Goal: Find specific page/section: Find specific page/section

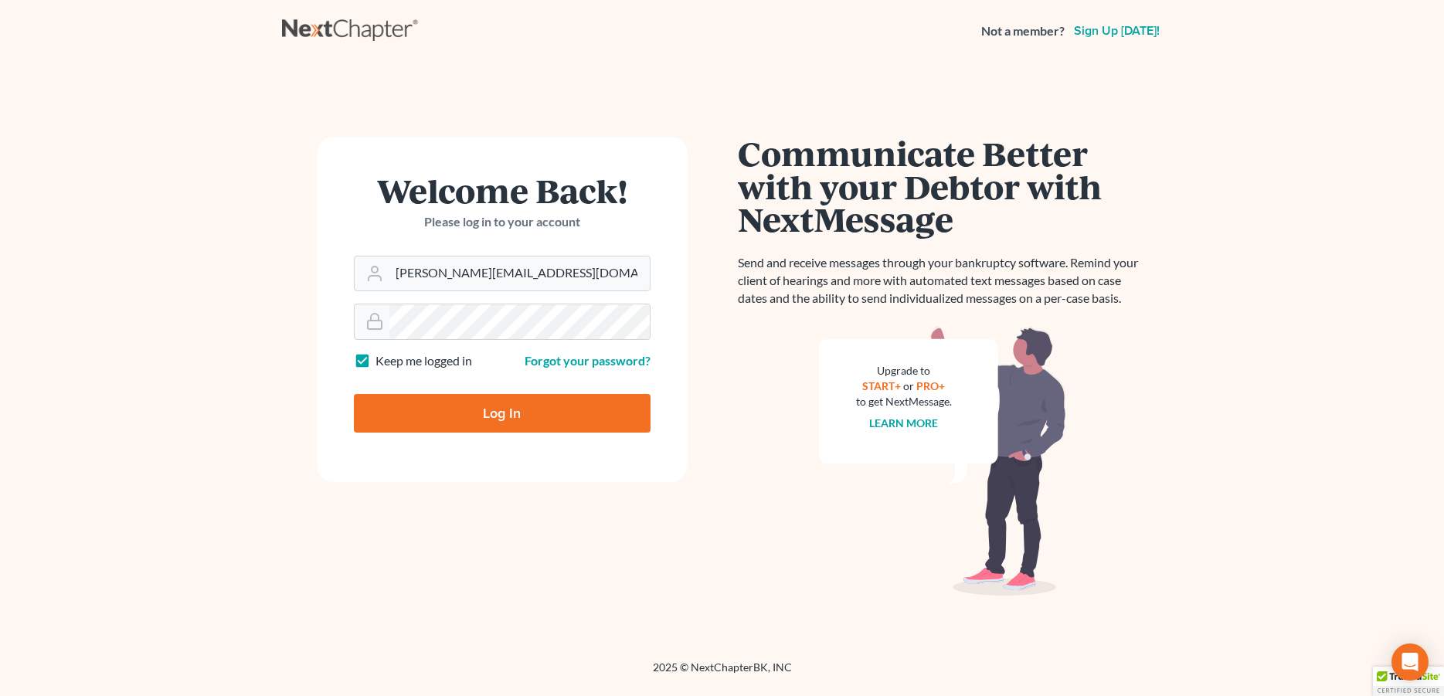
type input "[PERSON_NAME][EMAIL_ADDRESS][DOMAIN_NAME]"
click at [440, 403] on input "Log In" at bounding box center [502, 413] width 297 height 39
type input "Thinking..."
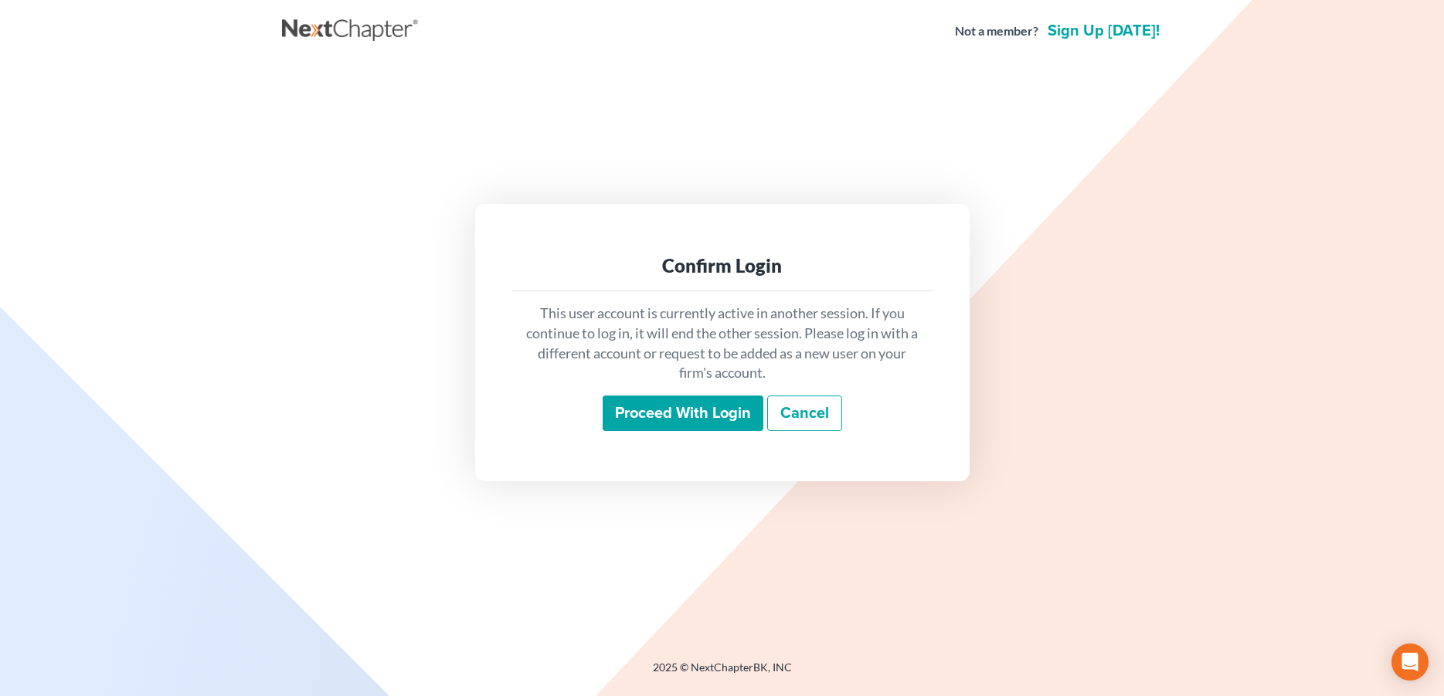
click at [659, 420] on input "Proceed with login" at bounding box center [683, 414] width 161 height 36
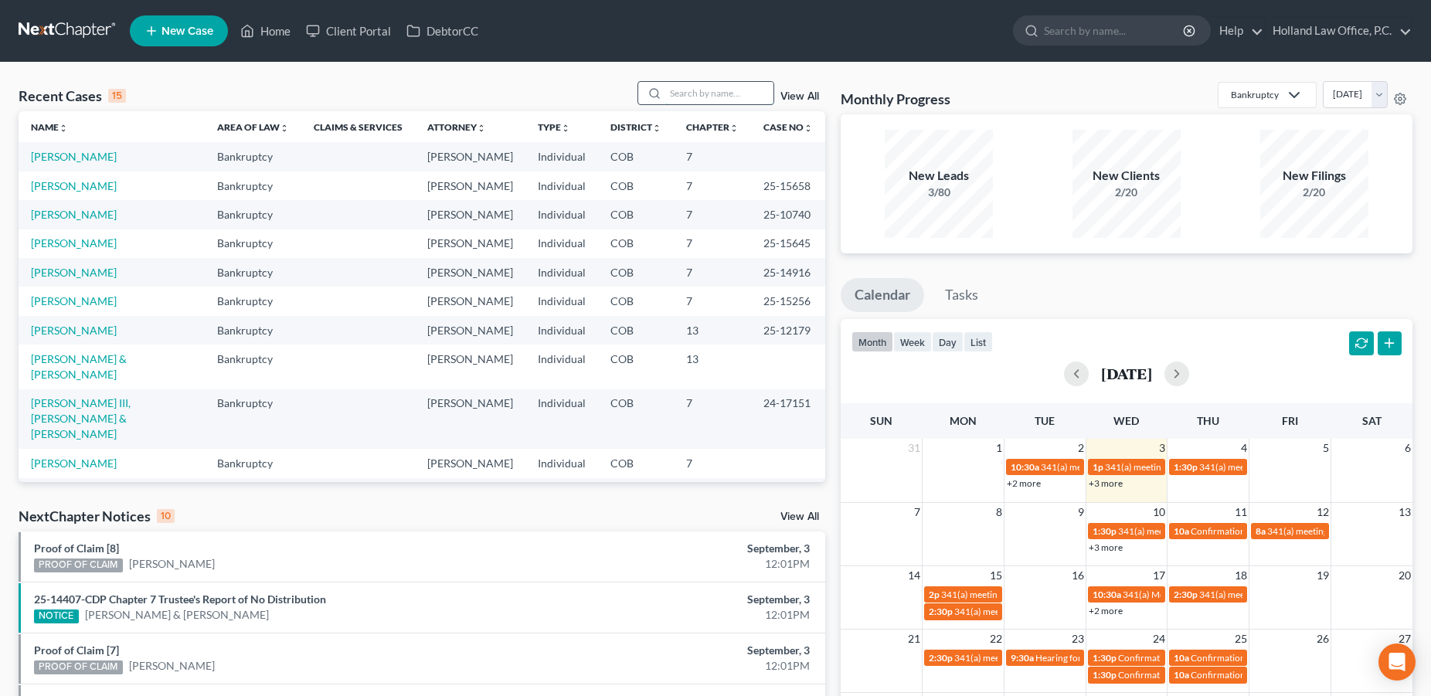
click at [695, 100] on input "search" at bounding box center [719, 93] width 108 height 22
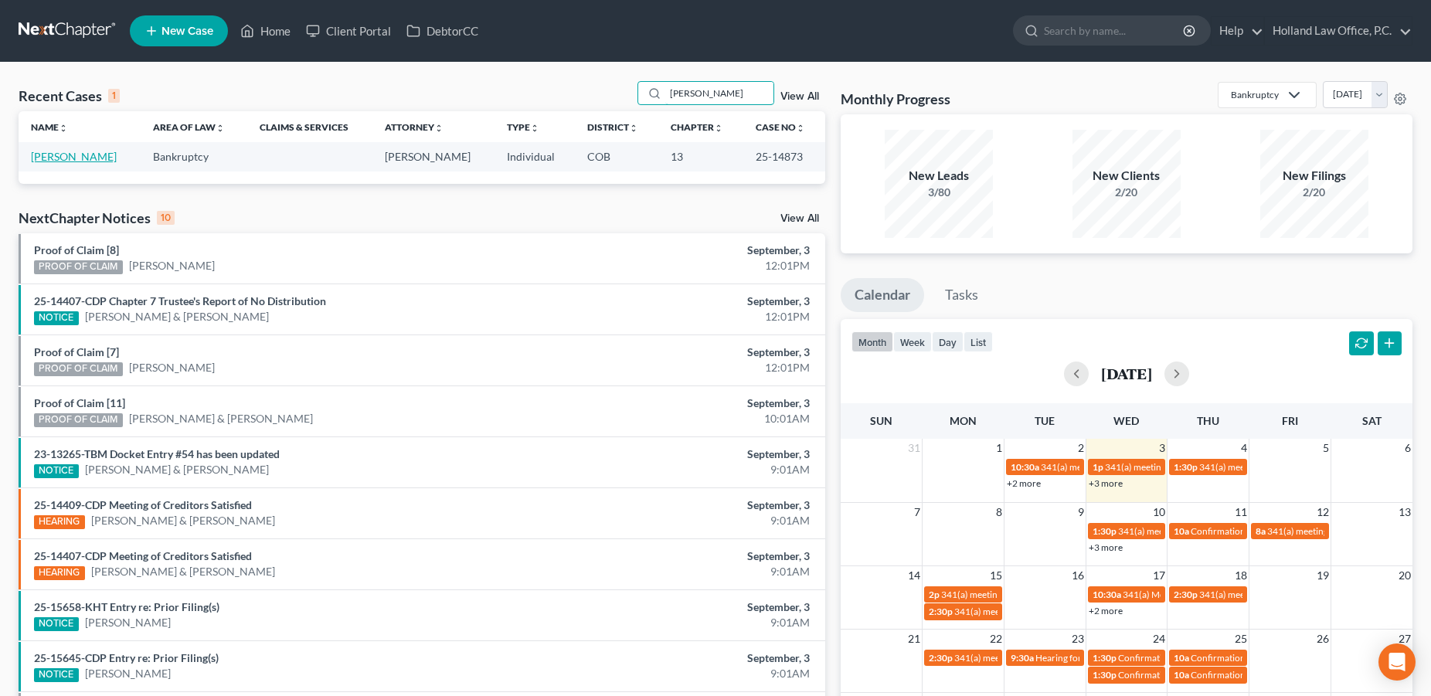
type input "[PERSON_NAME]"
click at [64, 158] on link "[PERSON_NAME]" at bounding box center [74, 156] width 86 height 13
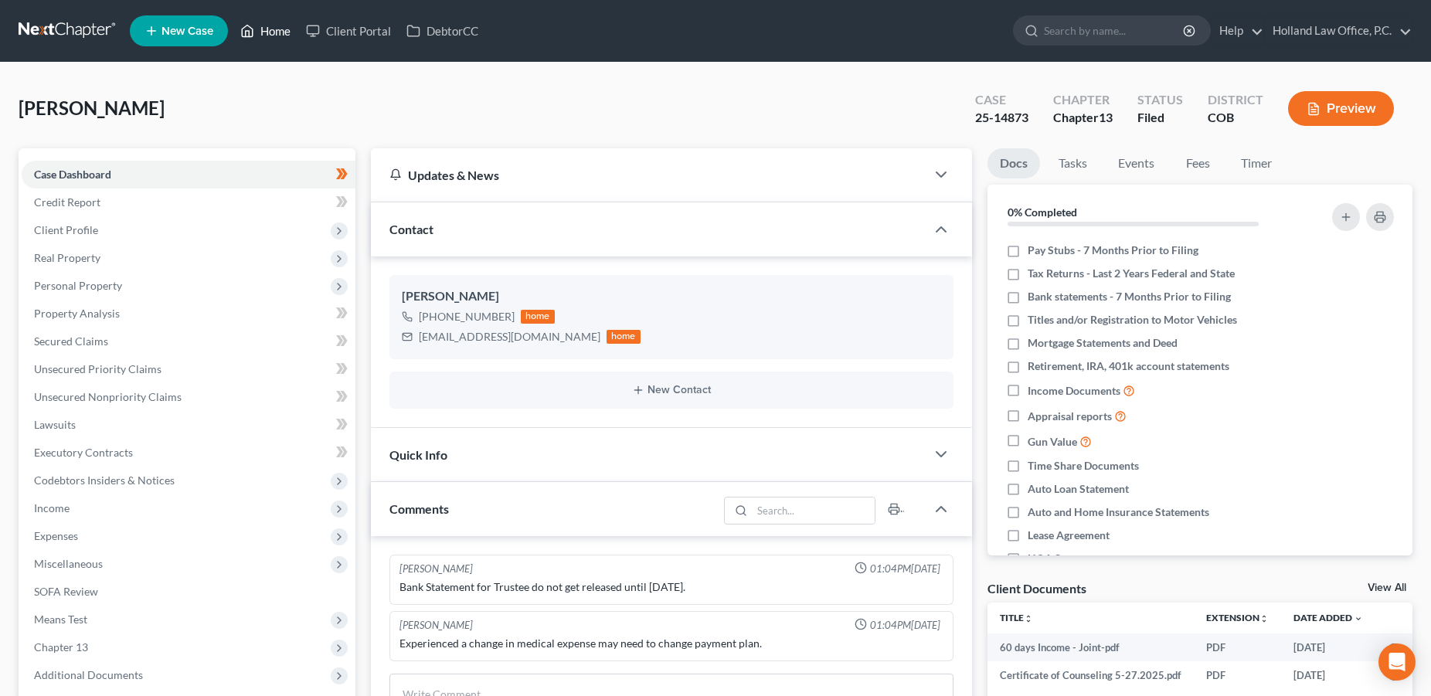
click at [270, 33] on link "Home" at bounding box center [266, 31] width 66 height 28
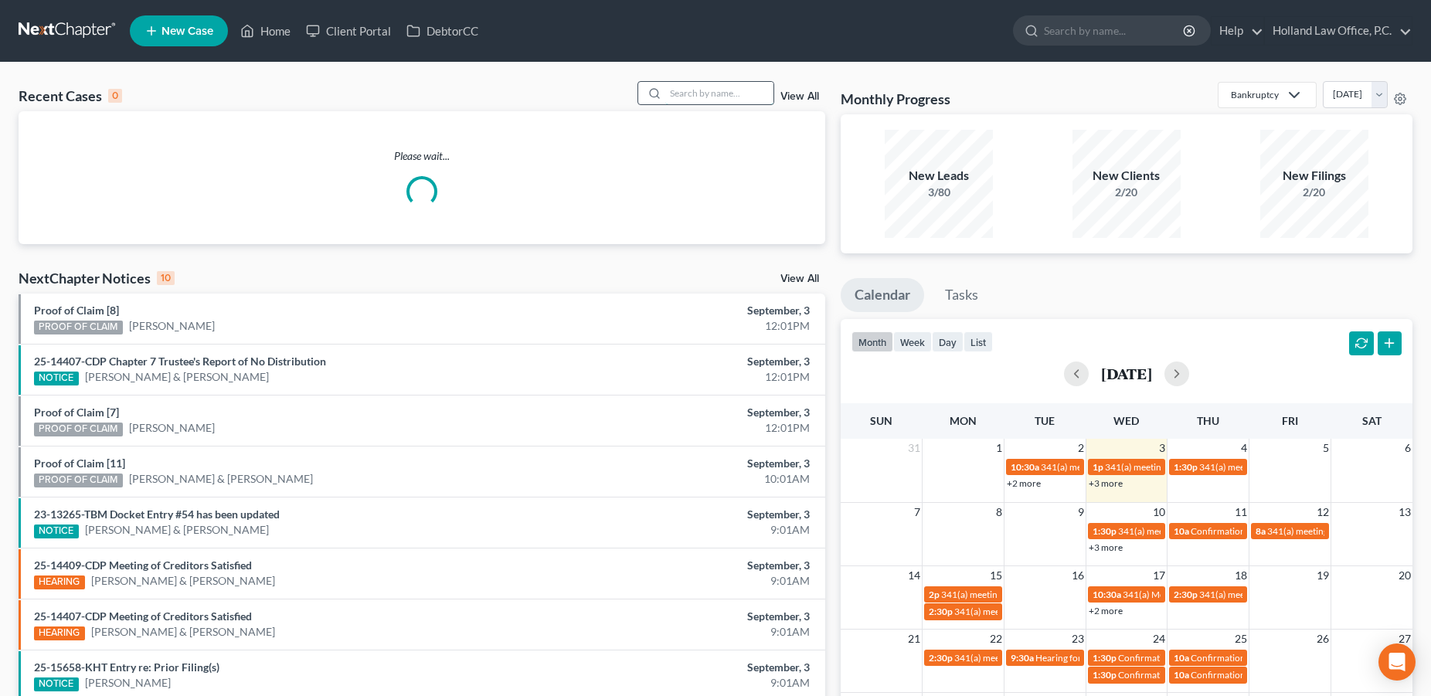
click at [684, 99] on input "search" at bounding box center [719, 93] width 108 height 22
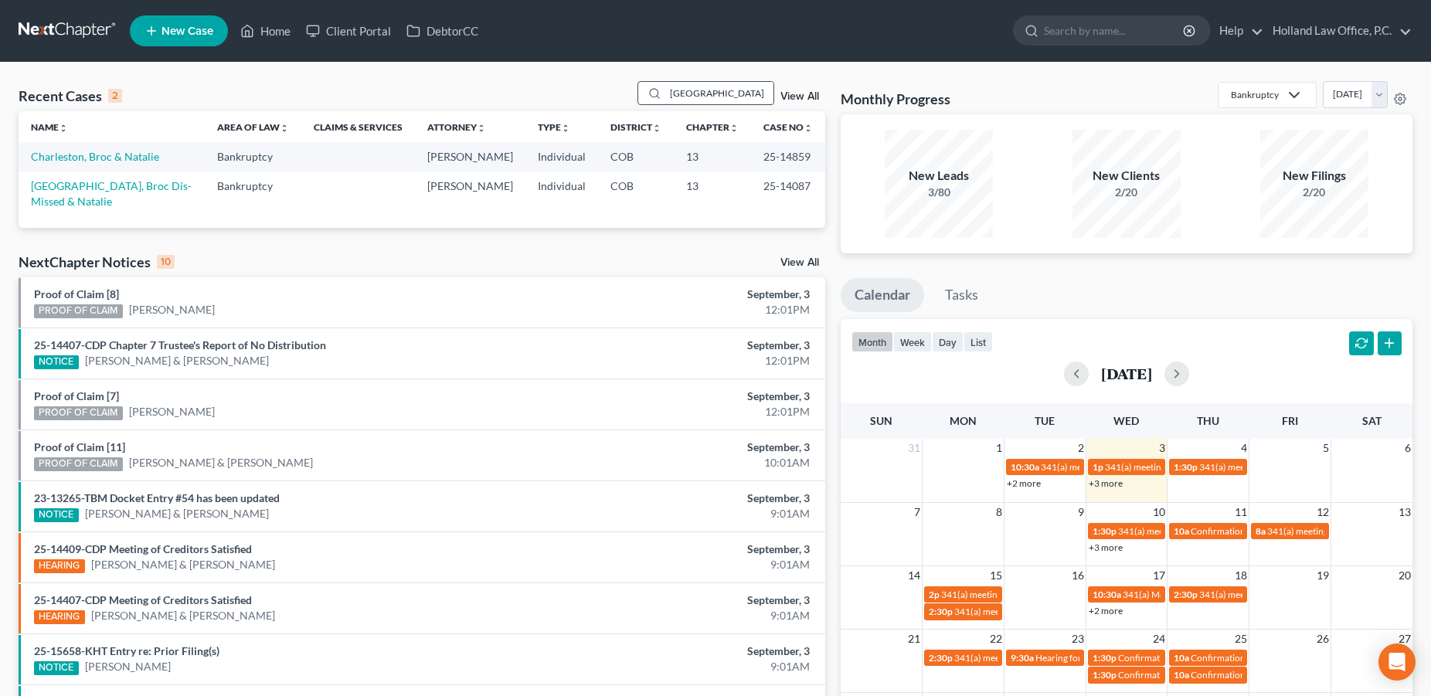
drag, startPoint x: 722, startPoint y: 86, endPoint x: 612, endPoint y: 97, distance: 110.2
click at [665, 97] on input "[GEOGRAPHIC_DATA]" at bounding box center [719, 93] width 108 height 22
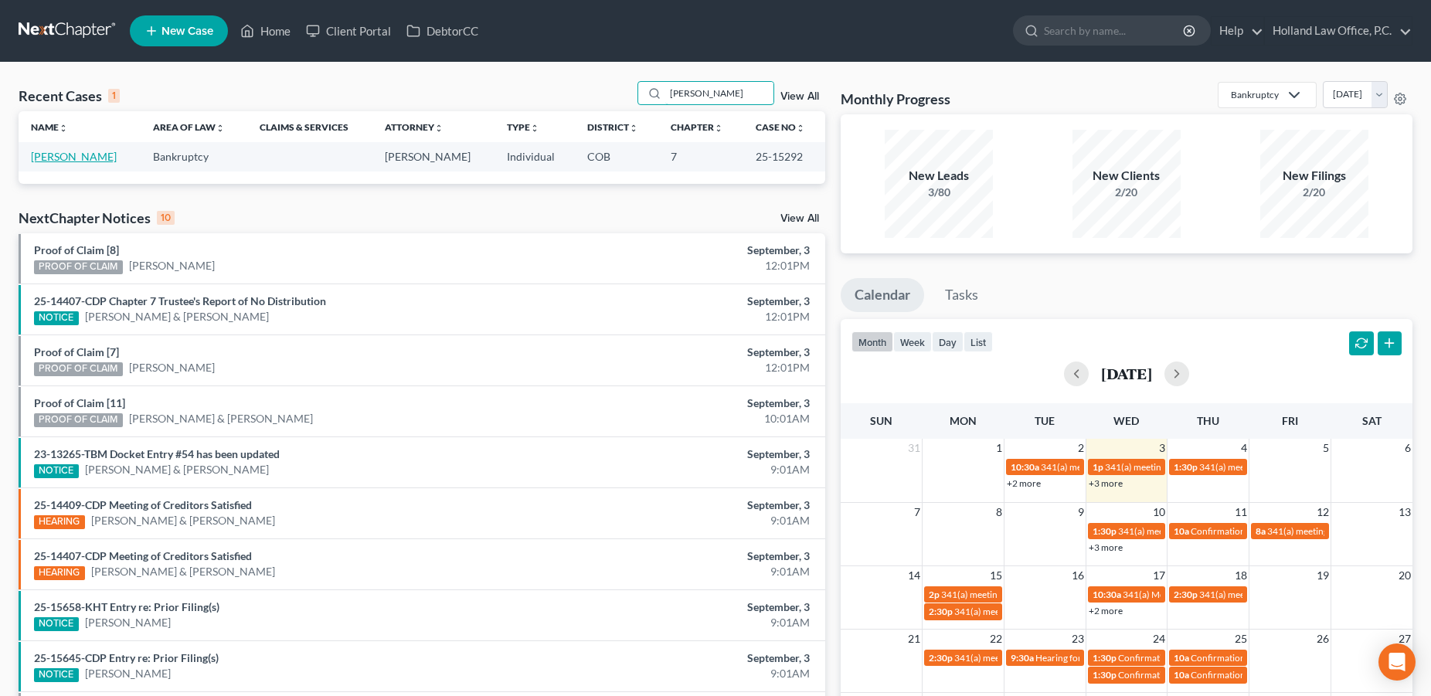
type input "[PERSON_NAME]"
click at [84, 161] on link "[PERSON_NAME]" at bounding box center [74, 156] width 86 height 13
